Goal: Navigation & Orientation: Find specific page/section

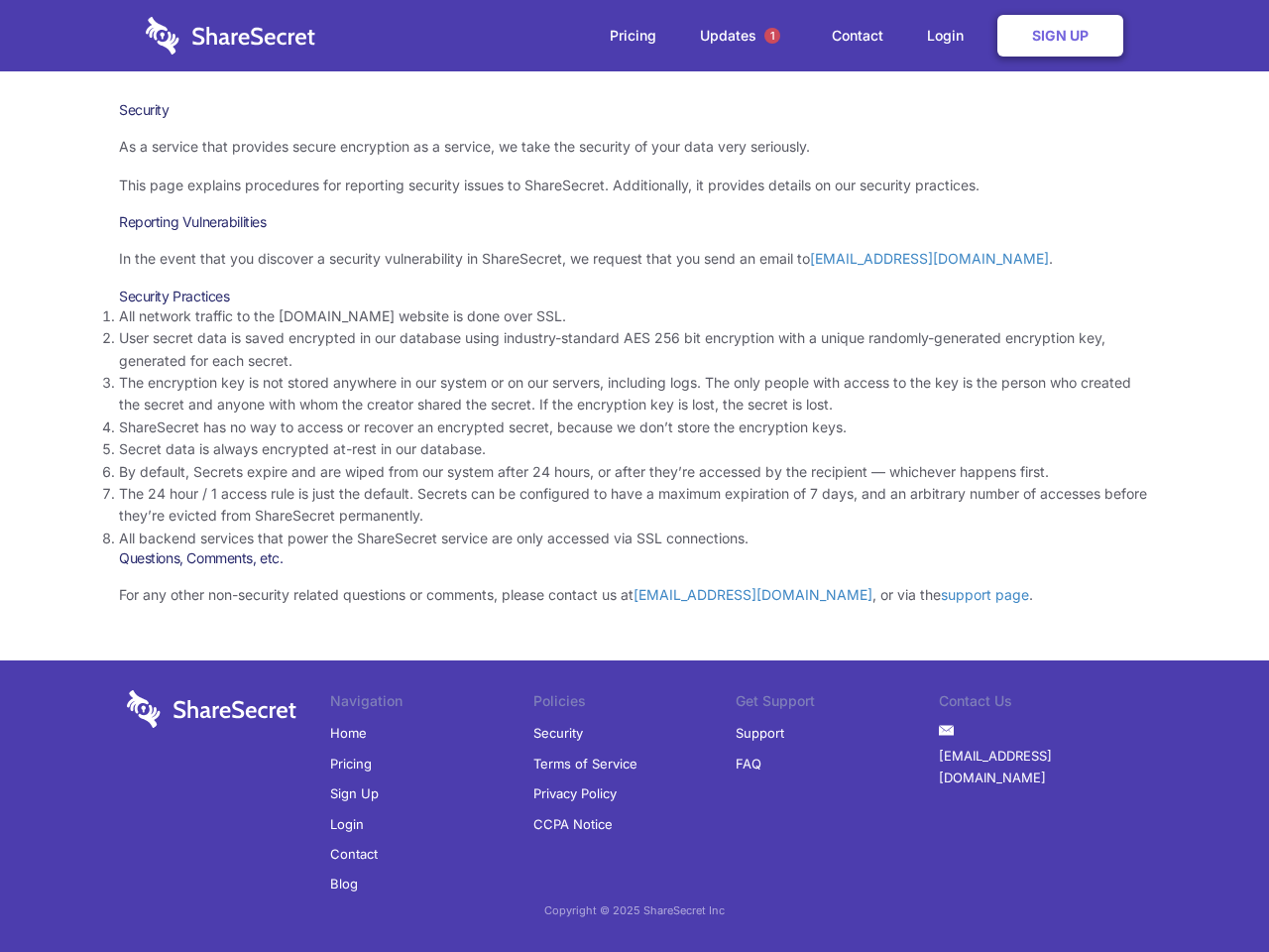
click at [634, 476] on li "By default, Secrets expire and are wiped from our system after 24 hours, or aft…" at bounding box center [634, 472] width 1031 height 22
click at [772, 36] on span "1" at bounding box center [772, 36] width 16 height 16
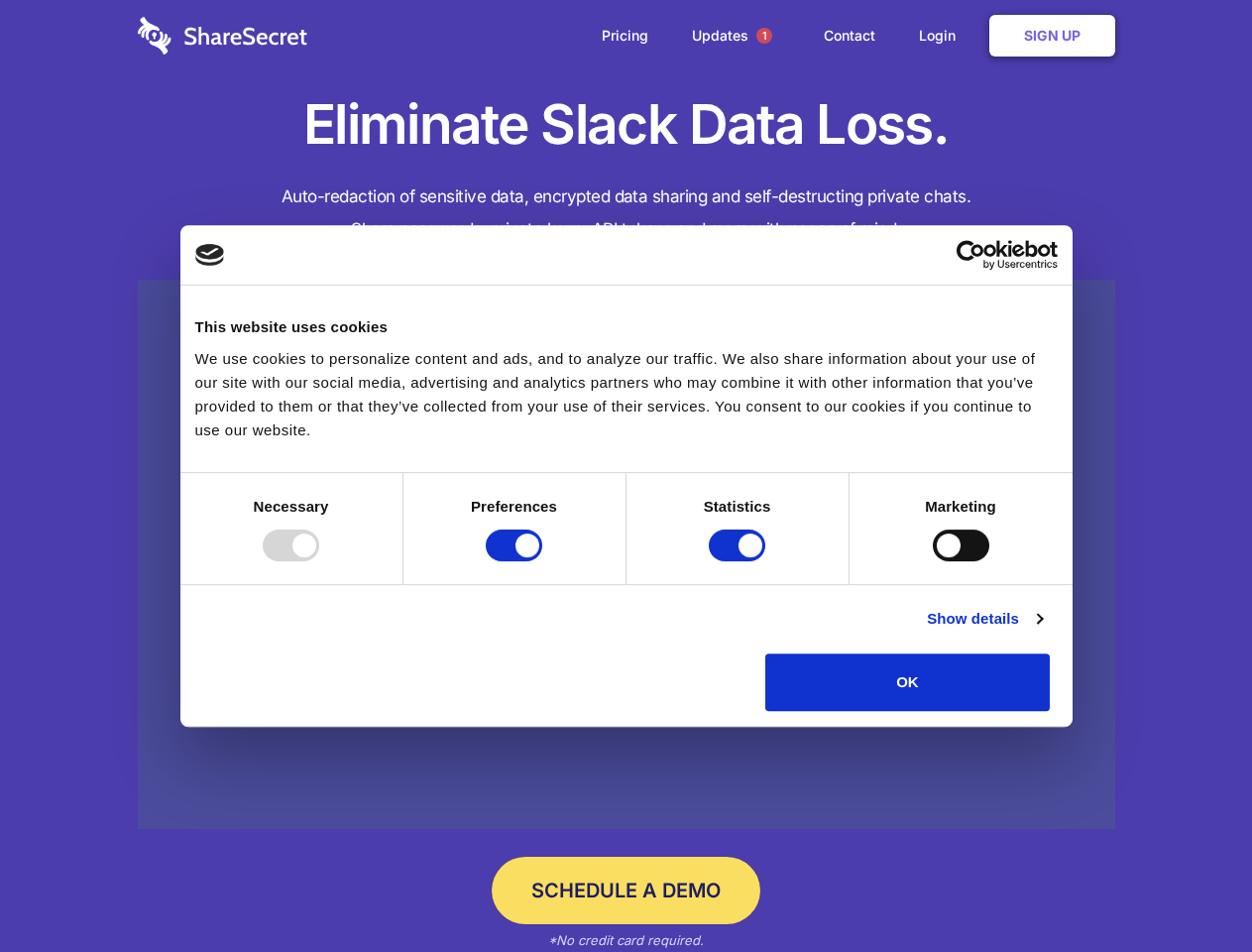
click at [319, 561] on div at bounding box center [291, 545] width 57 height 32
click at [543, 561] on input "Preferences" at bounding box center [514, 545] width 57 height 32
checkbox input "false"
click at [739, 561] on input "Statistics" at bounding box center [736, 545] width 57 height 32
checkbox input "false"
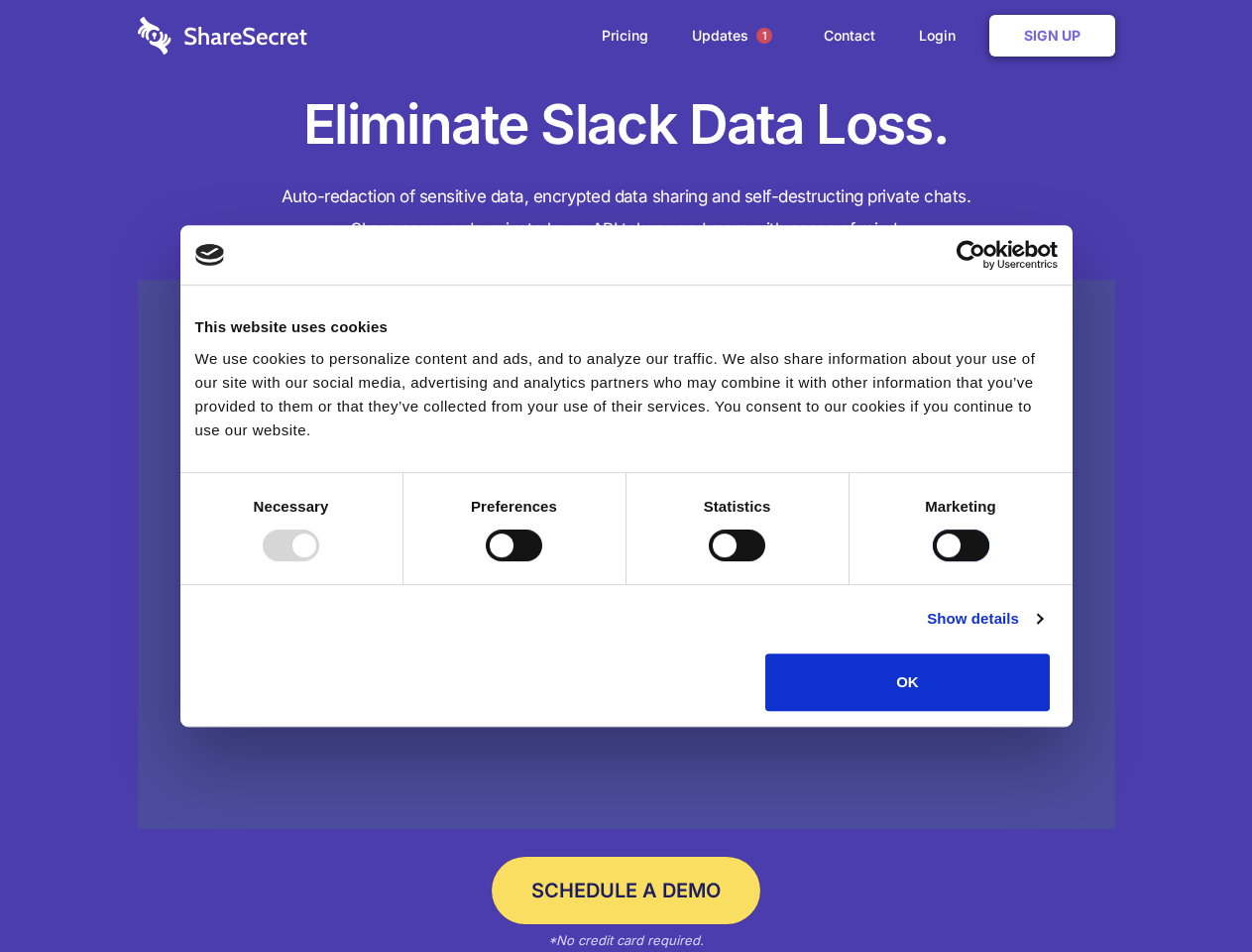
click at [933, 561] on input "Marketing" at bounding box center [961, 545] width 57 height 32
checkbox input "true"
click at [1042, 630] on link "Show details" at bounding box center [984, 618] width 115 height 24
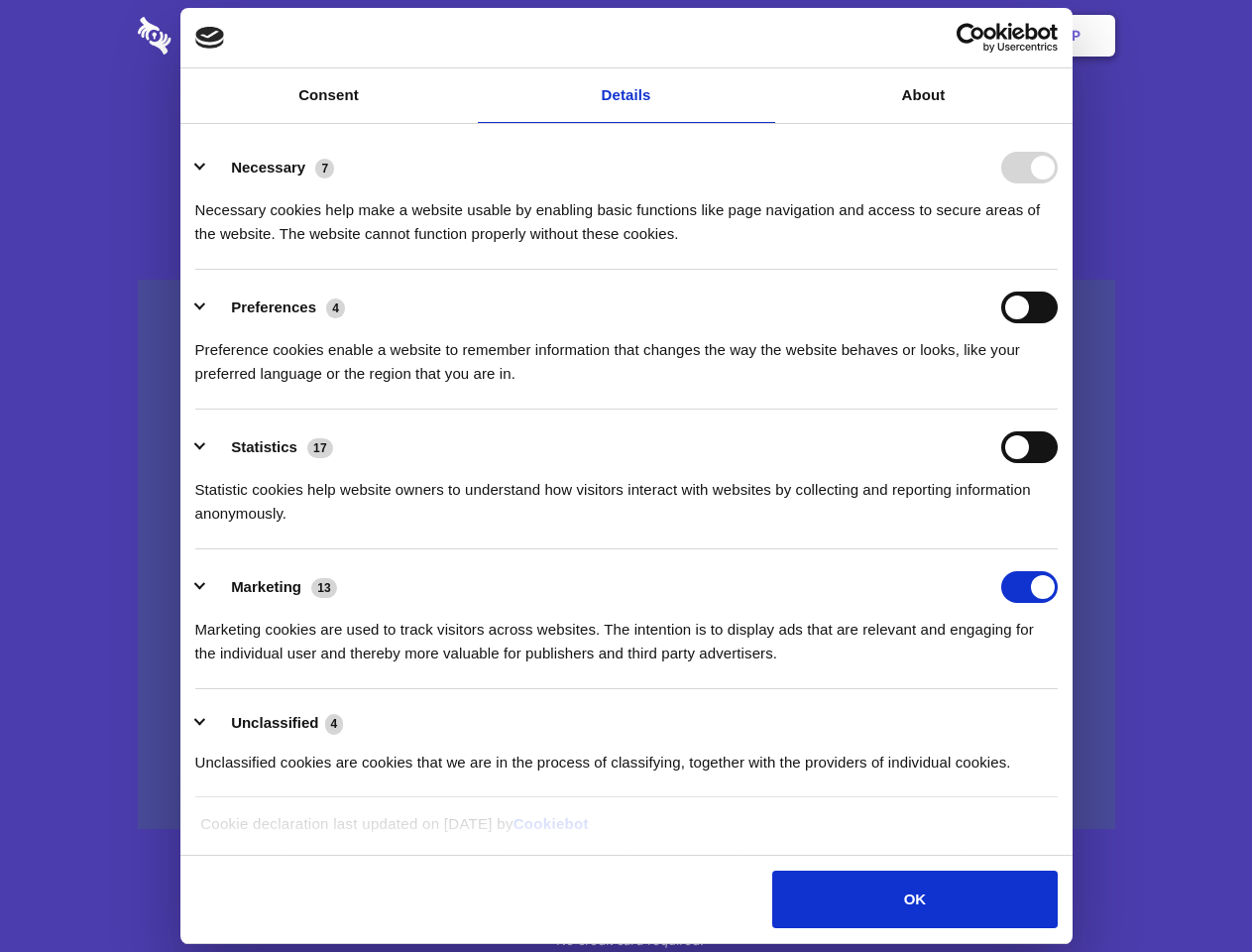
click at [1058, 270] on li "Necessary 7 Necessary cookies help make a website usable by enabling basic func…" at bounding box center [626, 200] width 862 height 140
click at [763, 36] on span "1" at bounding box center [764, 36] width 16 height 16
